Goal: Information Seeking & Learning: Learn about a topic

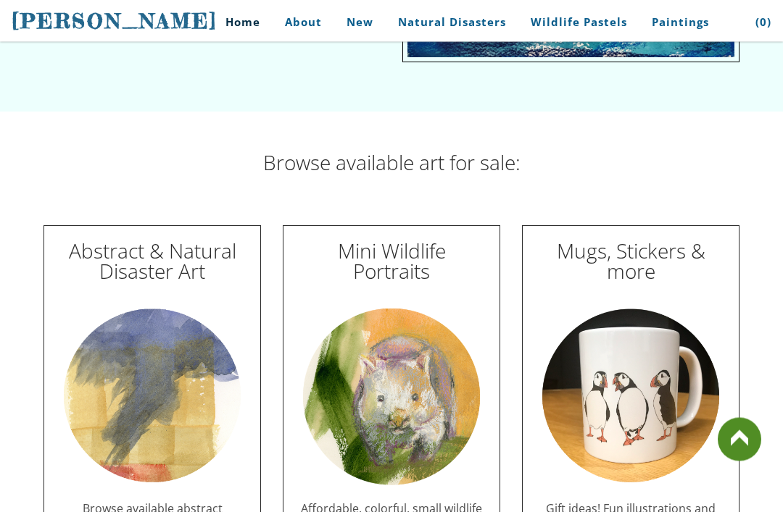
scroll to position [4081, 0]
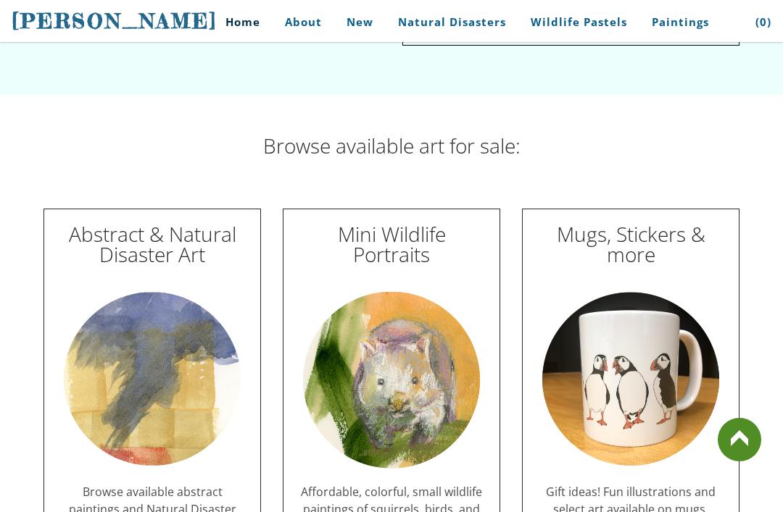
click at [737, 462] on link at bounding box center [738, 439] width 43 height 43
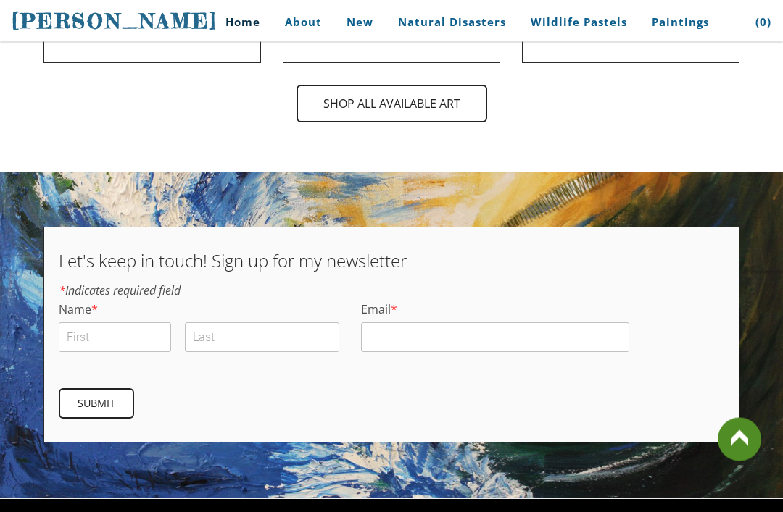
scroll to position [4868, 0]
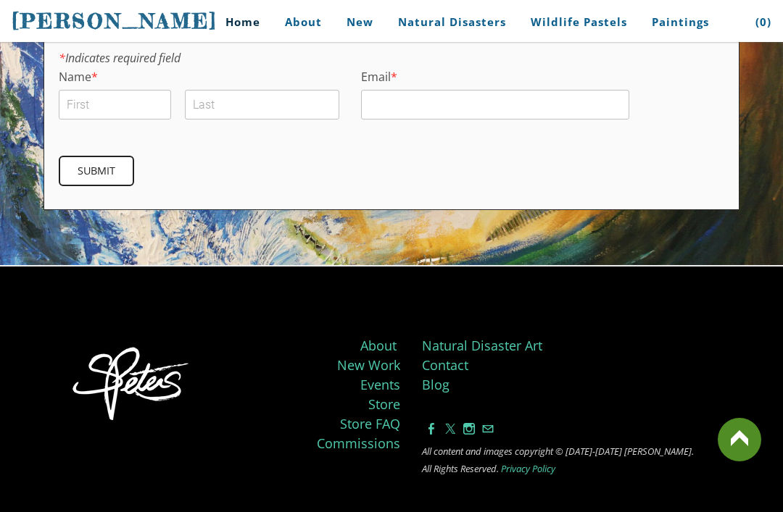
click at [747, 462] on link at bounding box center [738, 439] width 43 height 43
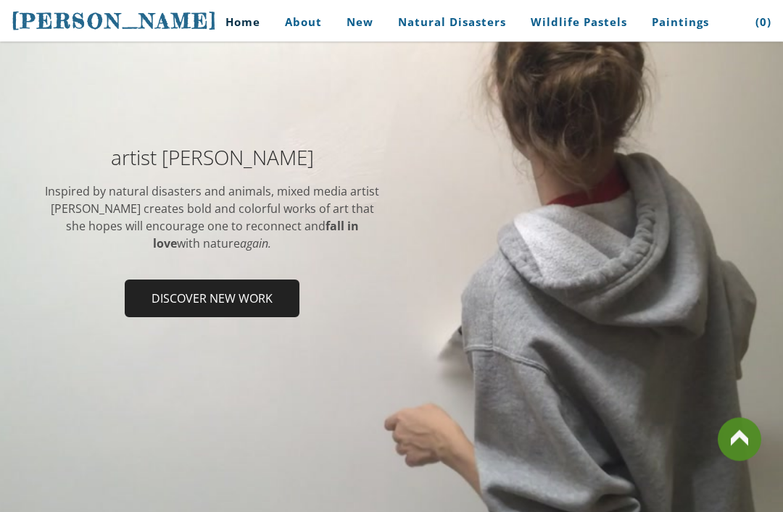
scroll to position [0, 0]
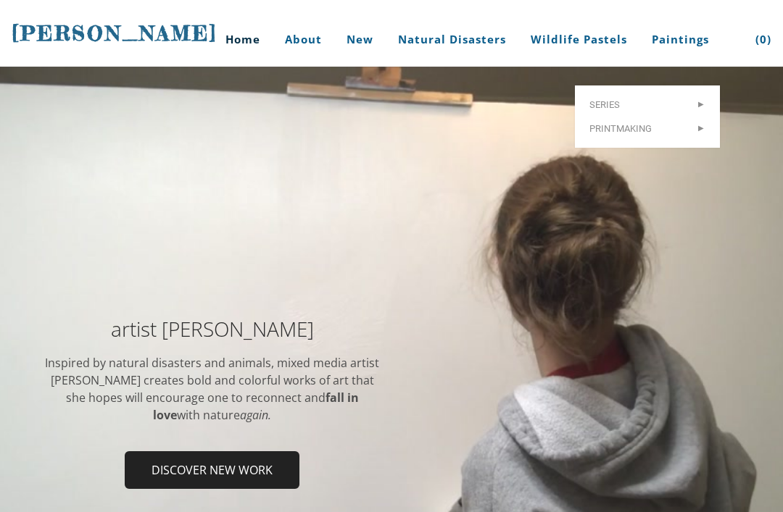
click at [678, 41] on link "Paintings" at bounding box center [680, 39] width 79 height 54
click at [681, 31] on link "Paintings" at bounding box center [680, 39] width 79 height 54
click at [682, 40] on link "Paintings" at bounding box center [680, 39] width 79 height 54
click at [690, 42] on link "Paintings" at bounding box center [680, 39] width 79 height 54
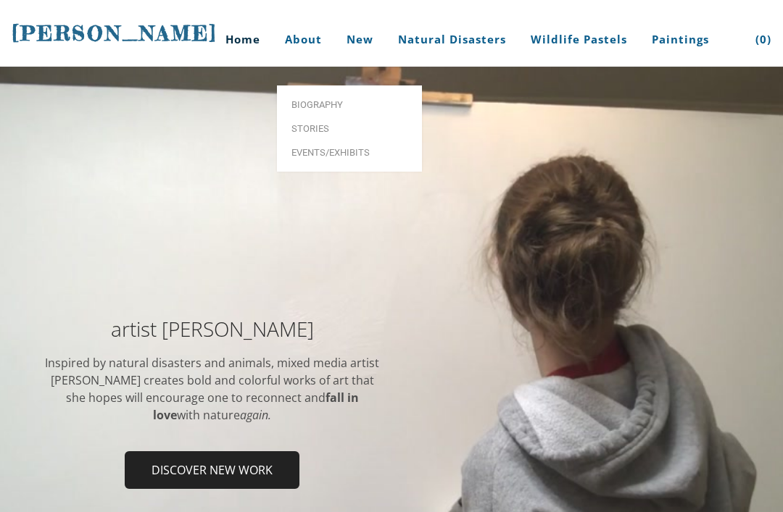
click at [295, 30] on link "About" at bounding box center [303, 39] width 59 height 54
click at [300, 47] on link "About" at bounding box center [303, 39] width 59 height 54
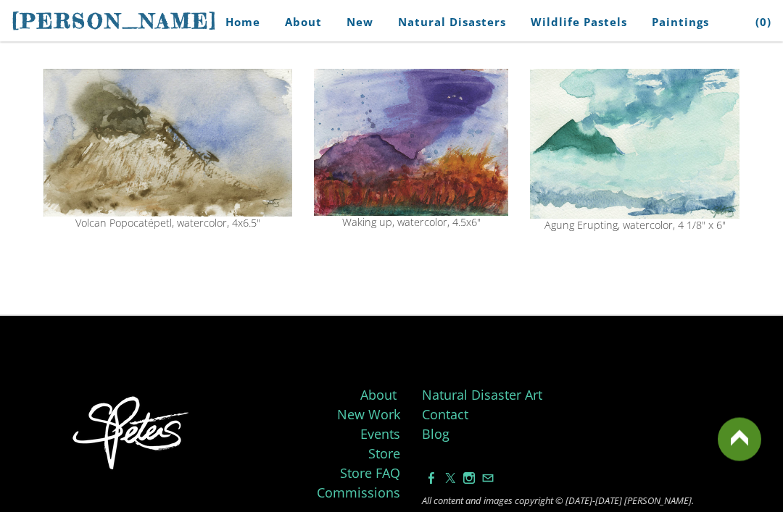
scroll to position [1736, 0]
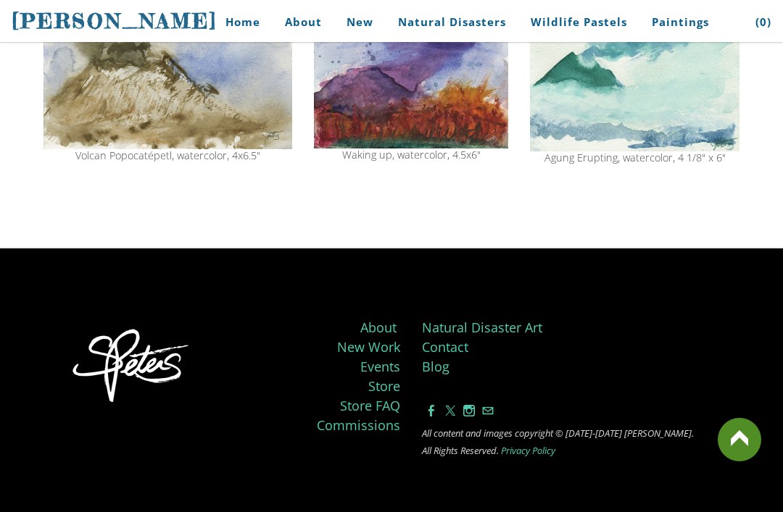
click at [738, 462] on link at bounding box center [738, 439] width 43 height 43
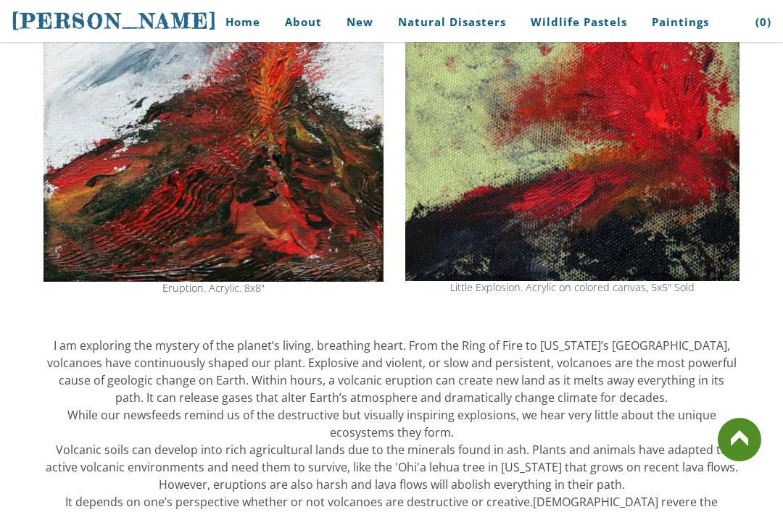
scroll to position [0, 0]
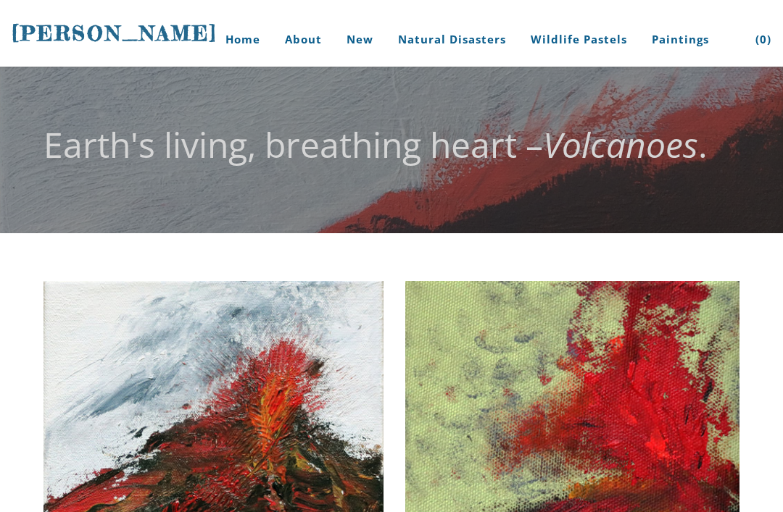
click at [249, 45] on link "Home" at bounding box center [237, 39] width 67 height 54
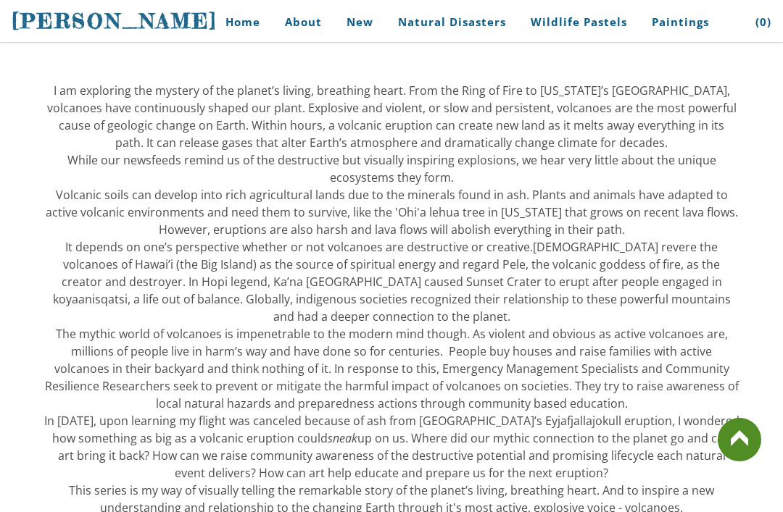
scroll to position [584, 0]
click at [722, 462] on link at bounding box center [738, 439] width 43 height 43
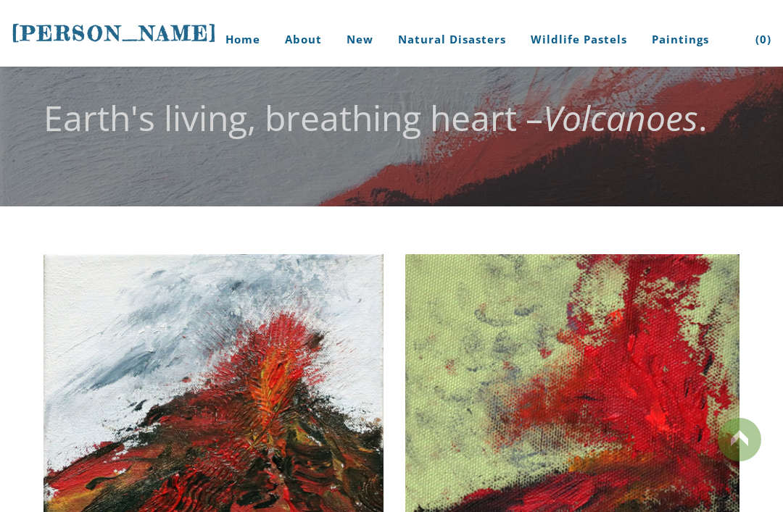
scroll to position [0, 0]
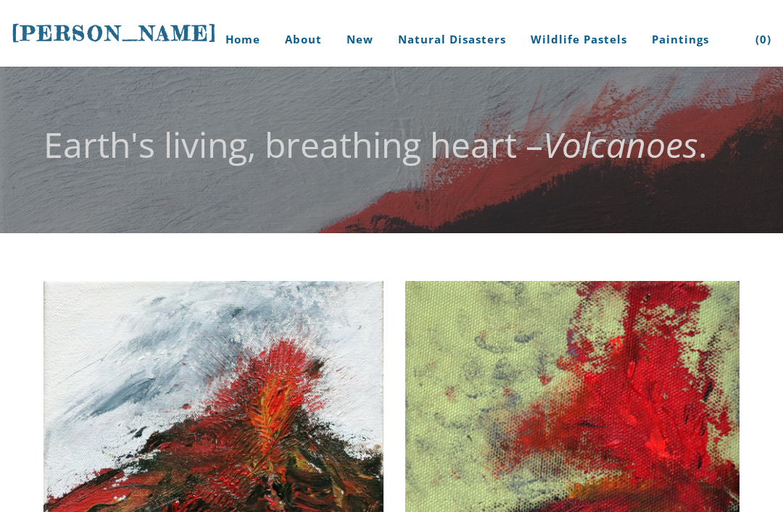
click at [165, 485] on img at bounding box center [213, 446] width 340 height 330
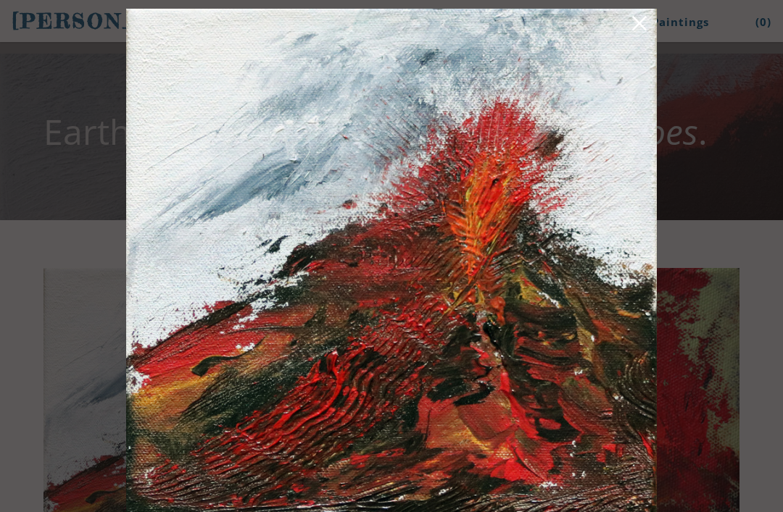
scroll to position [14, 0]
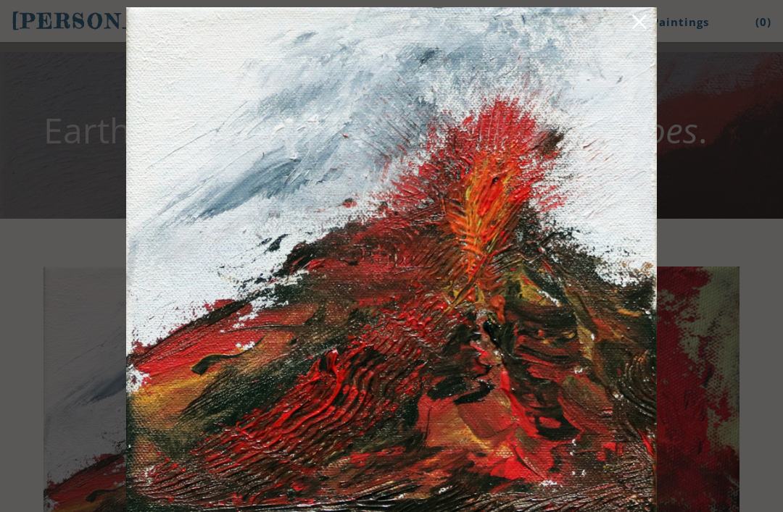
click at [436, 279] on img at bounding box center [391, 264] width 530 height 515
click at [412, 294] on img at bounding box center [391, 264] width 530 height 515
